Goal: Navigation & Orientation: Find specific page/section

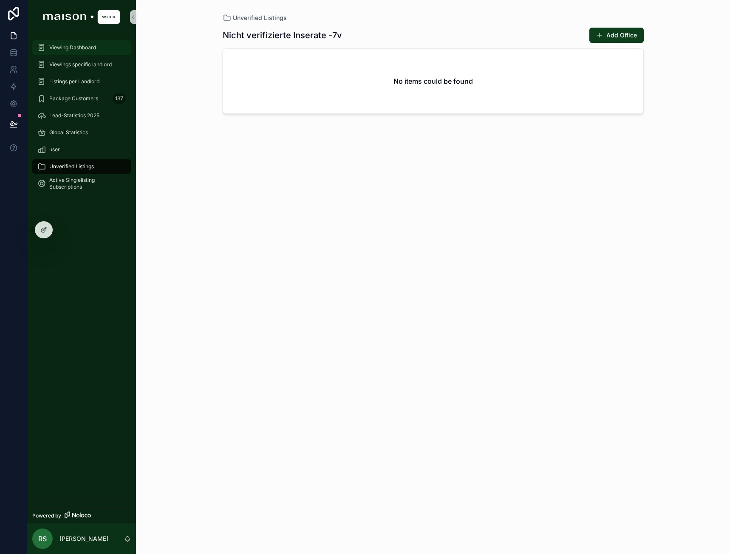
click at [79, 54] on div "Viewing Dashboard" at bounding box center [81, 48] width 88 height 14
